Goal: Task Accomplishment & Management: Use online tool/utility

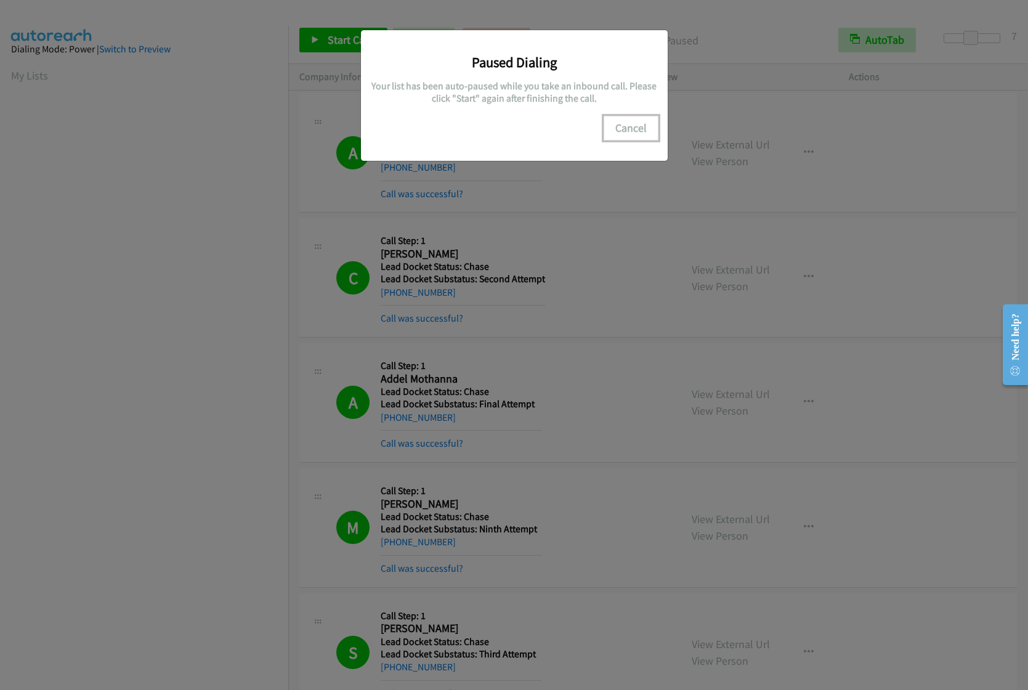
click at [643, 131] on button "Cancel" at bounding box center [631, 128] width 55 height 25
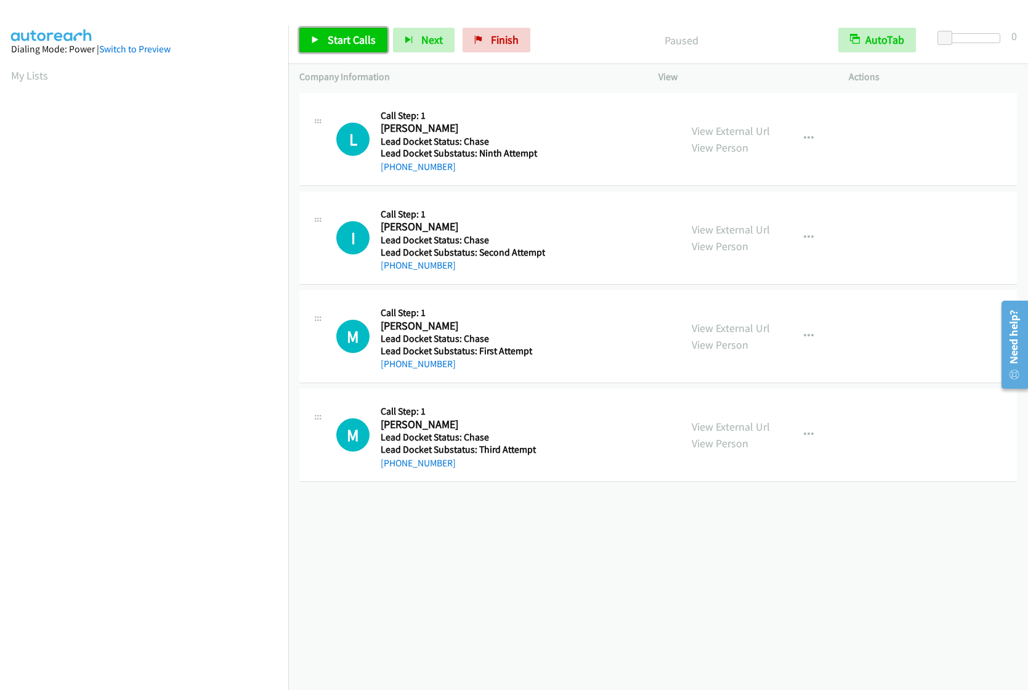
click at [335, 44] on span "Start Calls" at bounding box center [352, 40] width 48 height 14
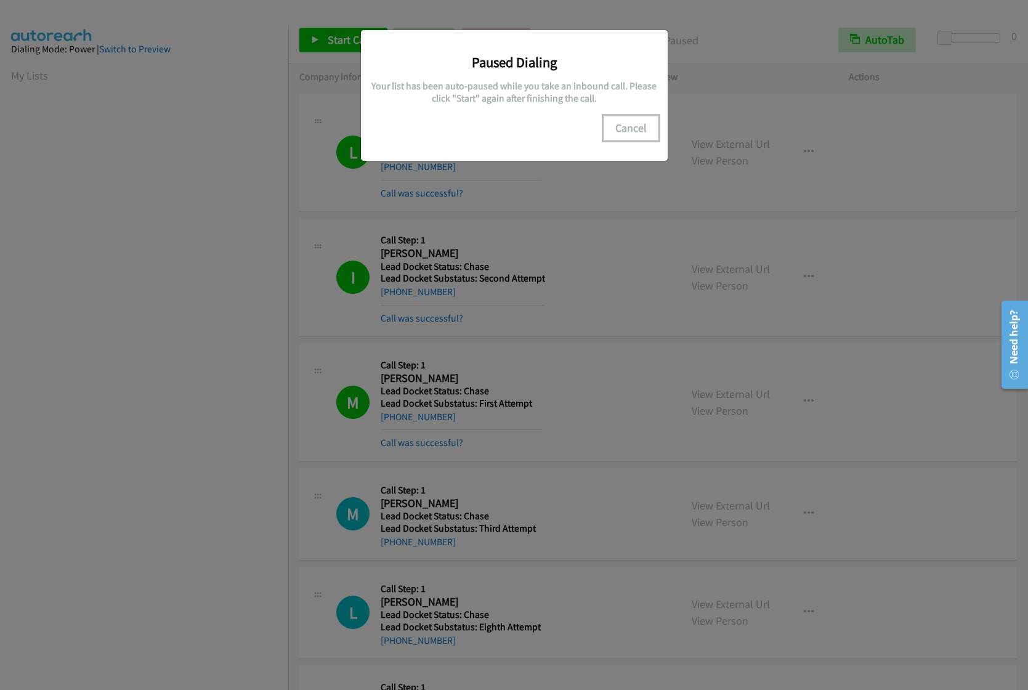
click at [635, 135] on button "Cancel" at bounding box center [631, 128] width 55 height 25
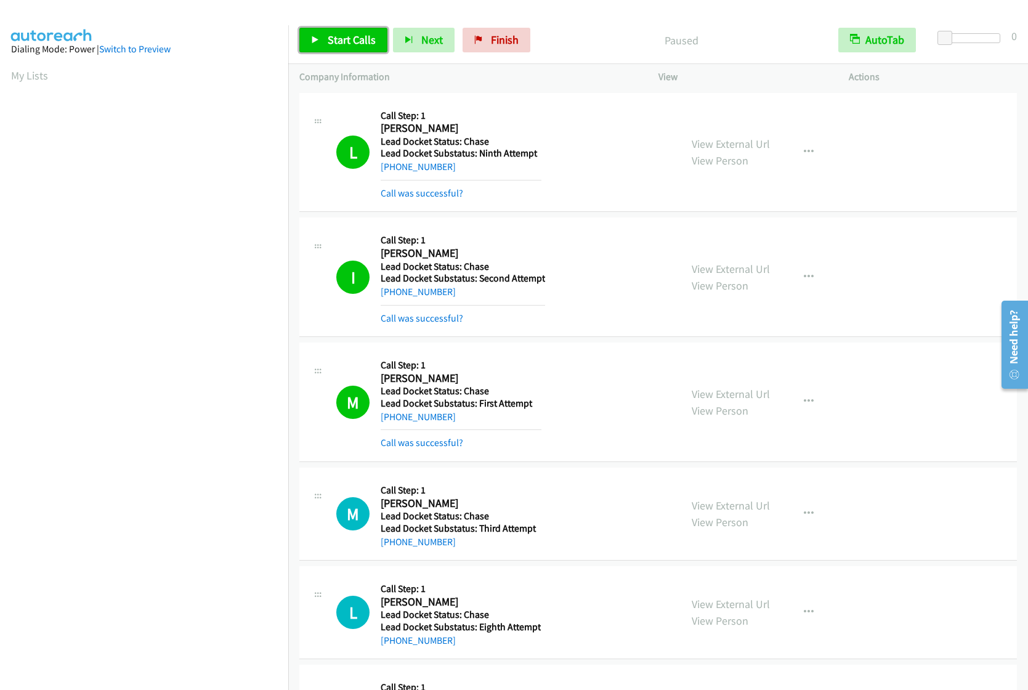
click at [331, 46] on span "Start Calls" at bounding box center [352, 40] width 48 height 14
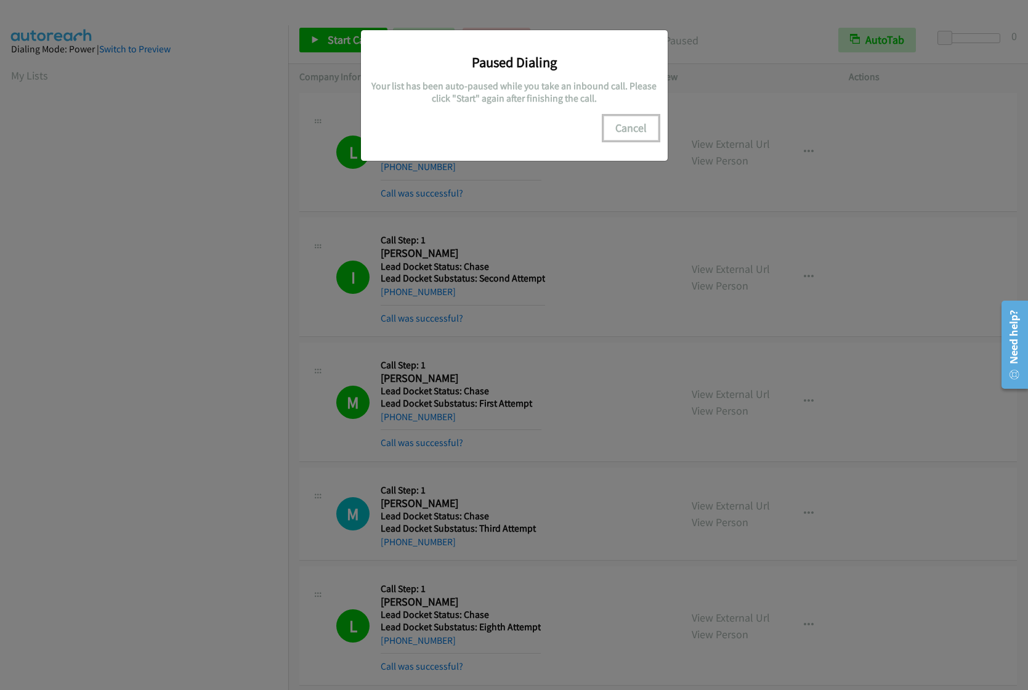
click at [639, 136] on button "Cancel" at bounding box center [631, 128] width 55 height 25
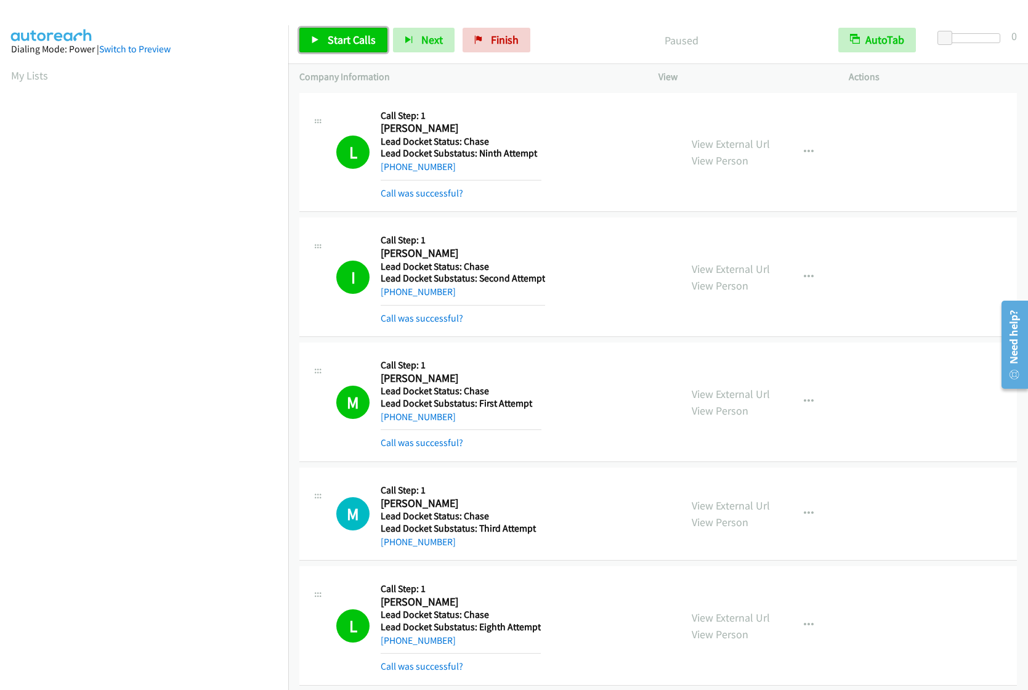
click at [353, 40] on span "Start Calls" at bounding box center [352, 40] width 48 height 14
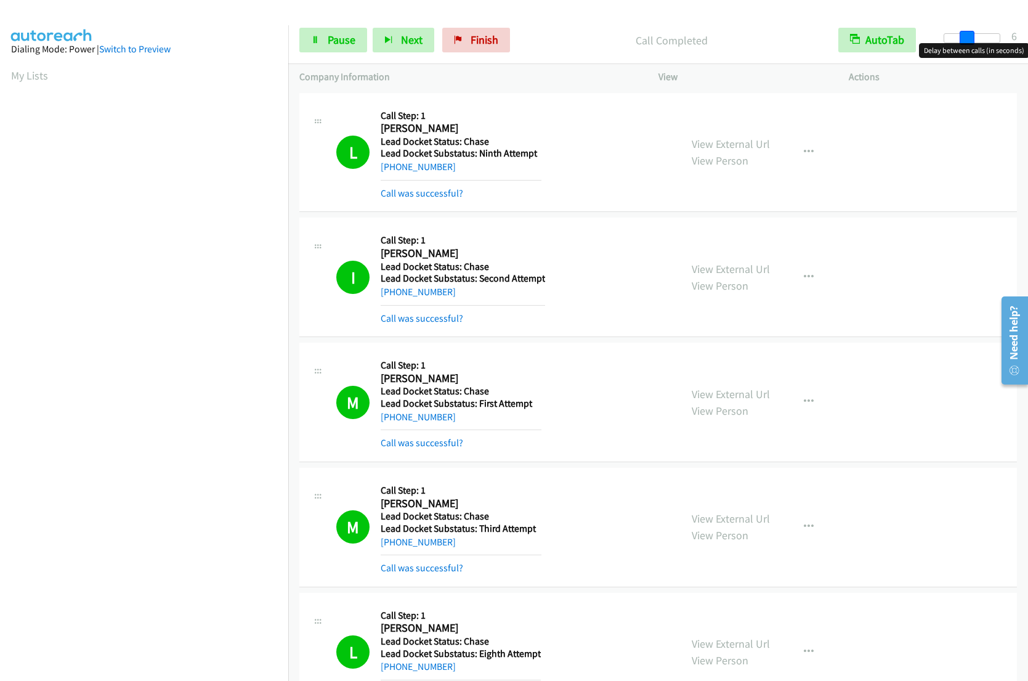
drag, startPoint x: 950, startPoint y: 39, endPoint x: 973, endPoint y: 37, distance: 23.5
click at [973, 37] on span at bounding box center [967, 38] width 15 height 15
click at [968, 36] on span at bounding box center [970, 38] width 15 height 15
click at [335, 35] on span "Pause" at bounding box center [342, 40] width 28 height 14
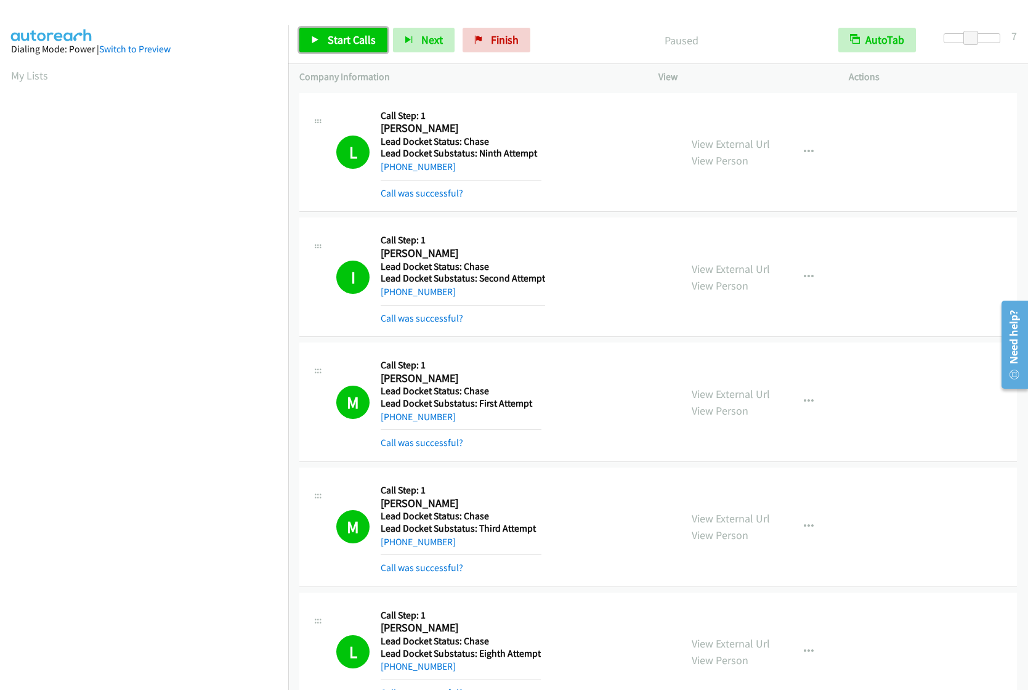
click at [346, 44] on span "Start Calls" at bounding box center [352, 40] width 48 height 14
